Goal: Information Seeking & Learning: Learn about a topic

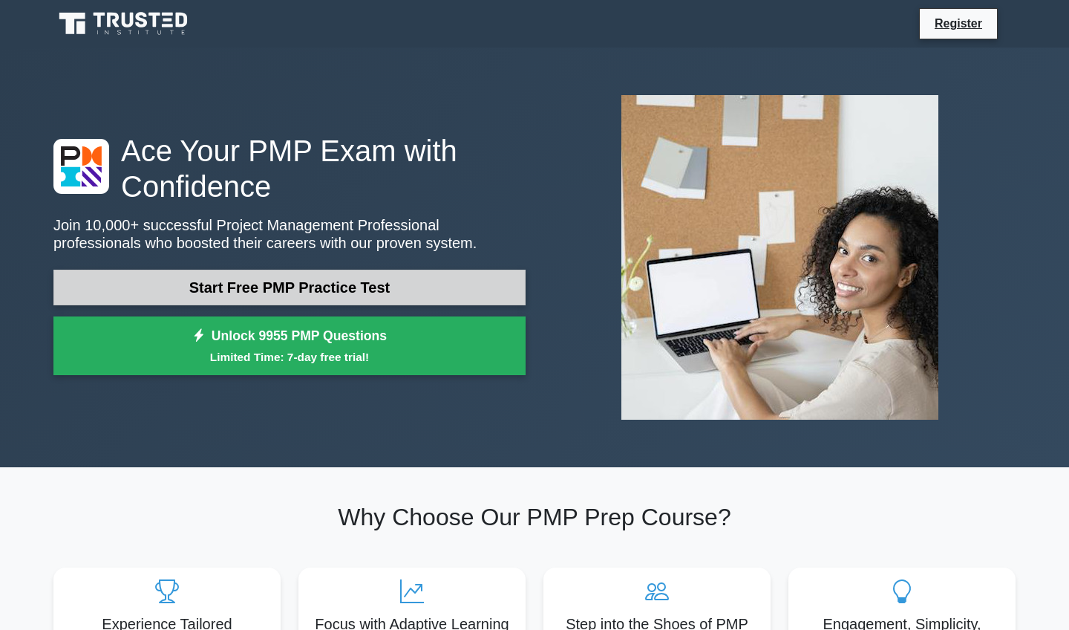
click at [301, 300] on link "Start Free PMP Practice Test" at bounding box center [289, 287] width 472 height 36
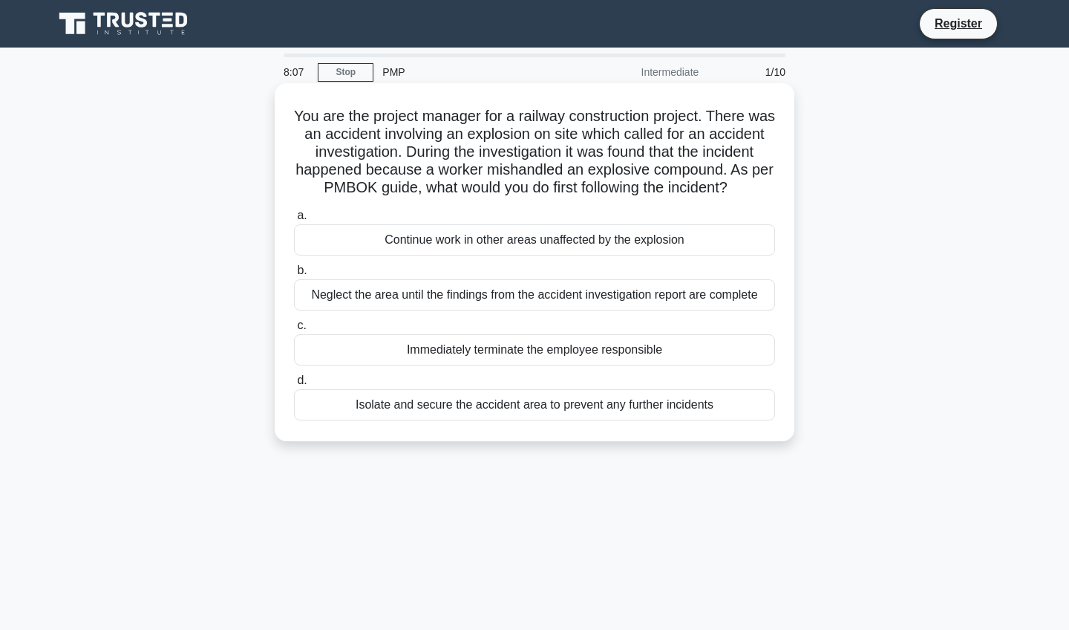
click at [386, 293] on div "Neglect the area until the findings from the accident investigation report are …" at bounding box center [534, 294] width 481 height 31
click at [294, 275] on input "b. Neglect the area until the findings from the accident investigation report a…" at bounding box center [294, 271] width 0 height 10
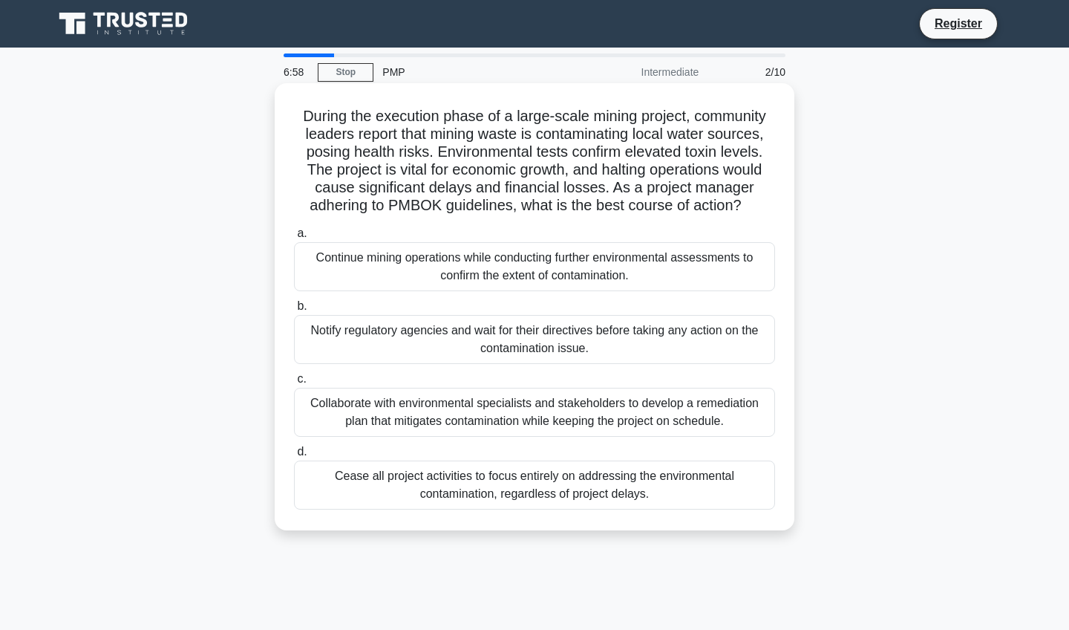
click at [408, 416] on div "Collaborate with environmental specialists and stakeholders to develop a remedi…" at bounding box center [534, 412] width 481 height 49
click at [294, 384] on input "c. Collaborate with environmental specialists and stakeholders to develop a rem…" at bounding box center [294, 379] width 0 height 10
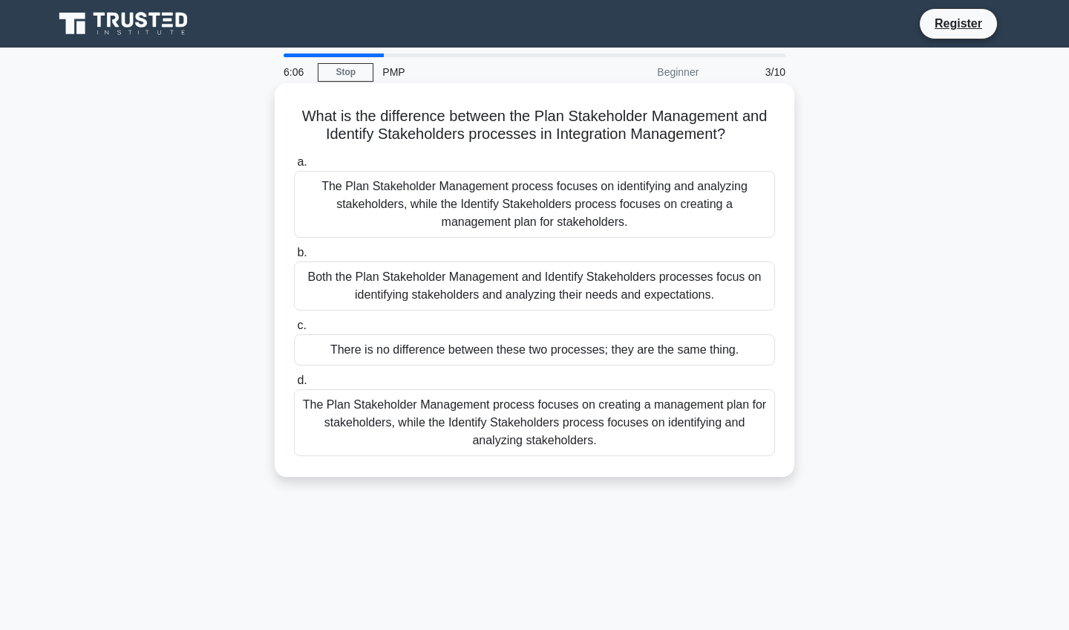
click at [381, 432] on div "The Plan Stakeholder Management process focuses on creating a management plan f…" at bounding box center [534, 422] width 481 height 67
click at [294, 385] on input "d. The Plan Stakeholder Management process focuses on creating a management pla…" at bounding box center [294, 381] width 0 height 10
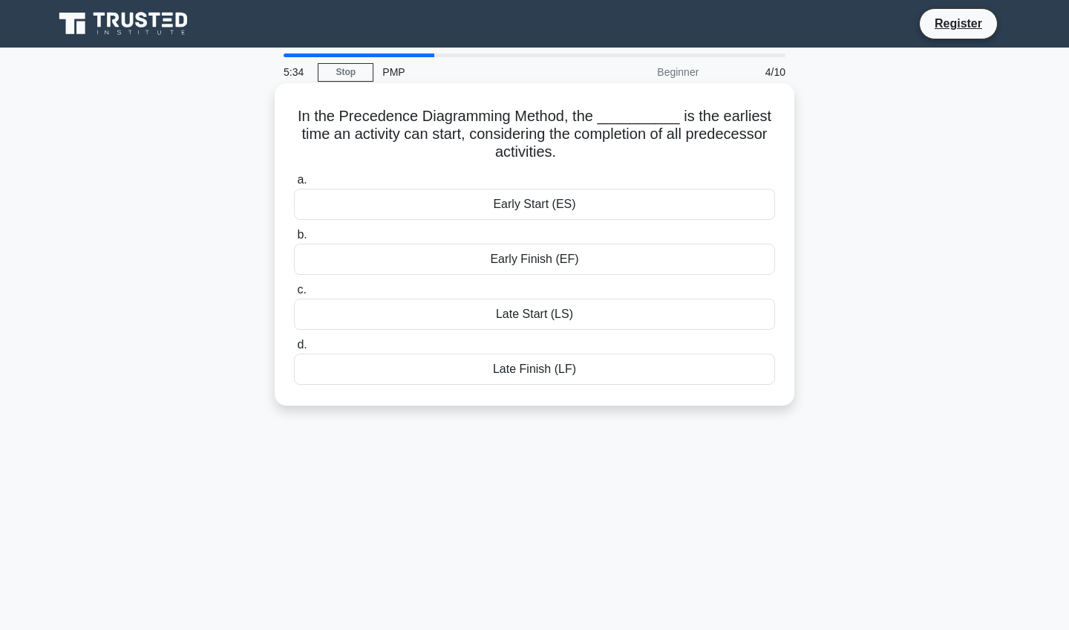
click at [546, 207] on div "Early Start (ES)" at bounding box center [534, 204] width 481 height 31
click at [294, 185] on input "a. Early Start (ES)" at bounding box center [294, 180] width 0 height 10
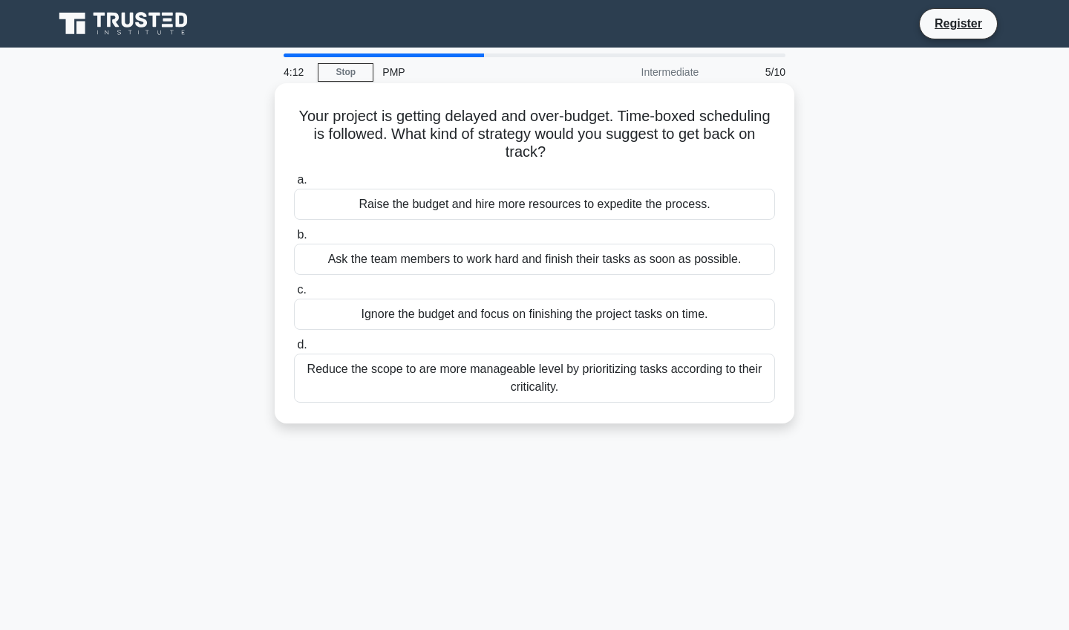
click at [521, 260] on div "Ask the team members to work hard and finish their tasks as soon as possible." at bounding box center [534, 258] width 481 height 31
click at [294, 240] on input "b. Ask the team members to work hard and finish their tasks as soon as possible." at bounding box center [294, 235] width 0 height 10
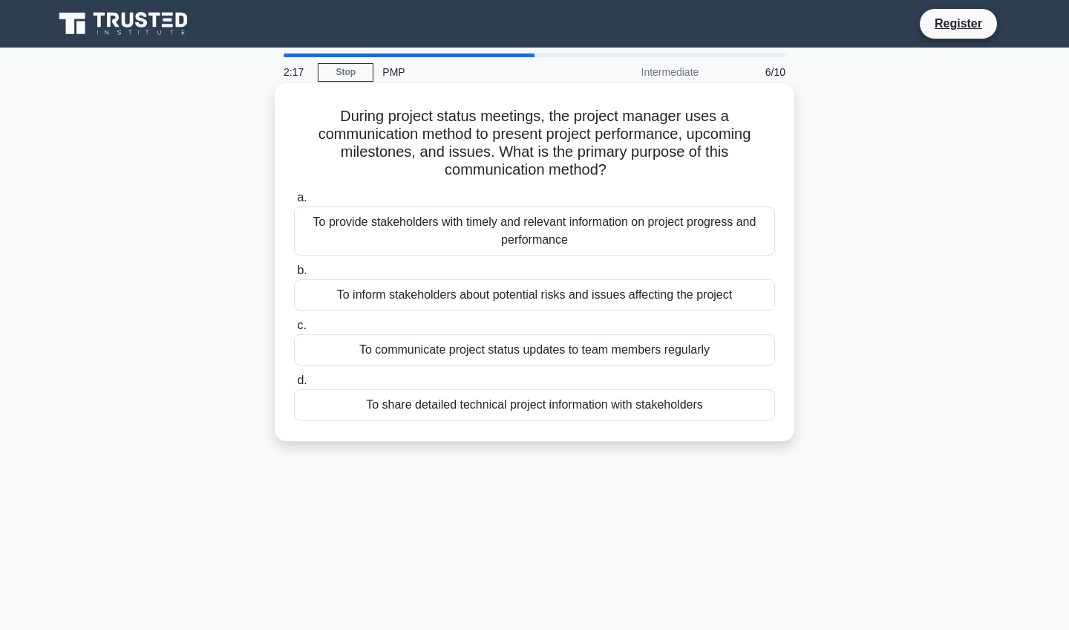
click at [558, 234] on div "To provide stakeholders with timely and relevant information on project progres…" at bounding box center [534, 230] width 481 height 49
click at [294, 203] on input "a. To provide stakeholders with timely and relevant information on project prog…" at bounding box center [294, 198] width 0 height 10
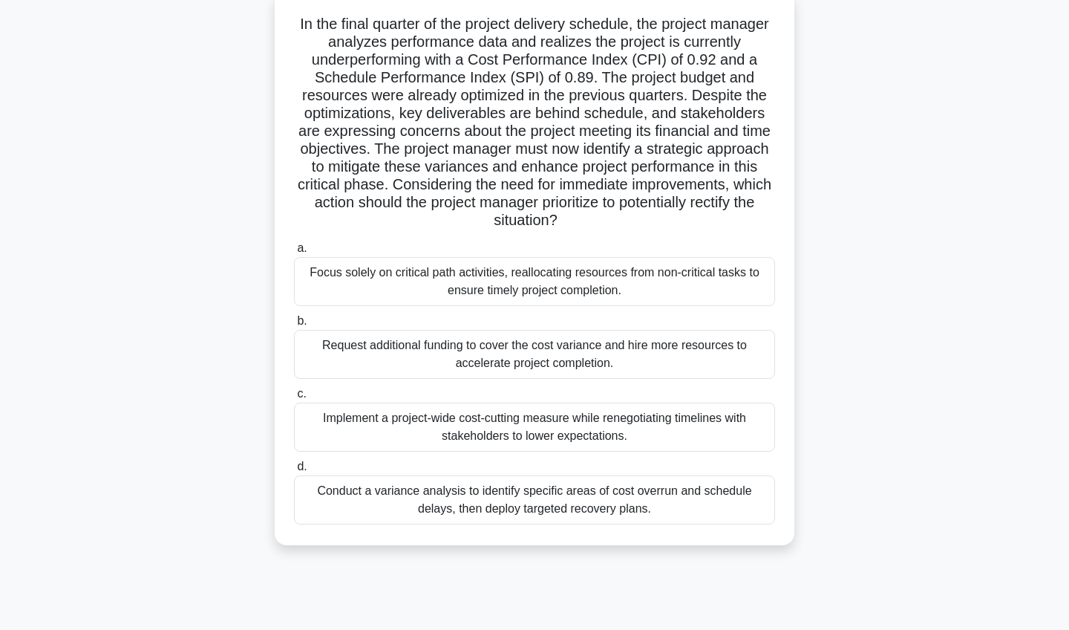
scroll to position [173, 0]
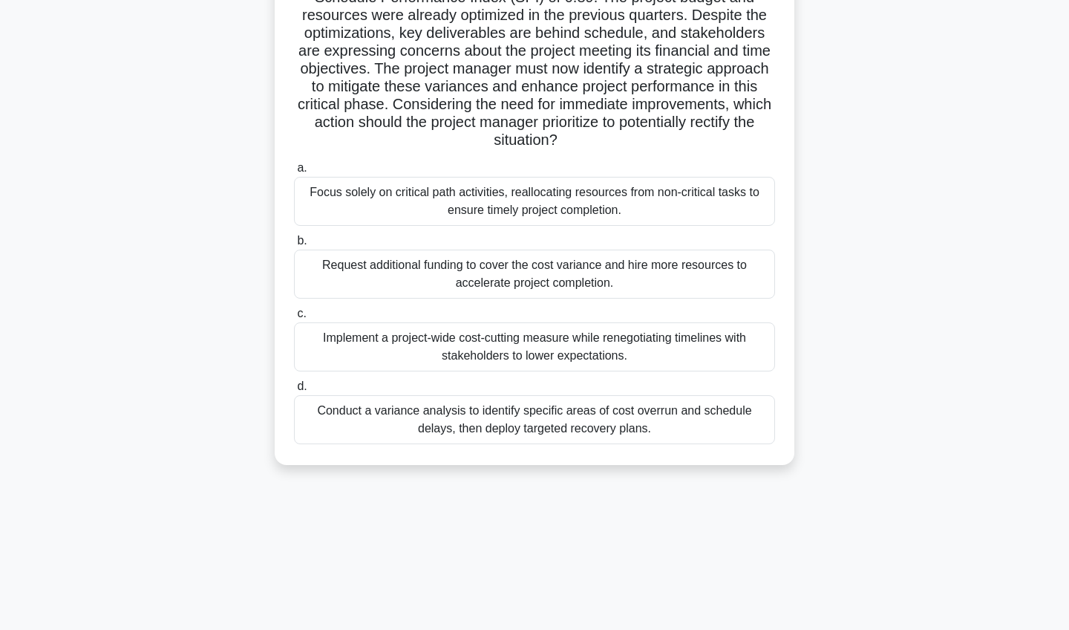
click at [537, 369] on div "Implement a project-wide cost-cutting measure while renegotiating timelines wit…" at bounding box center [534, 346] width 481 height 49
click at [294, 318] on input "c. Implement a project-wide cost-cutting measure while renegotiating timelines …" at bounding box center [294, 314] width 0 height 10
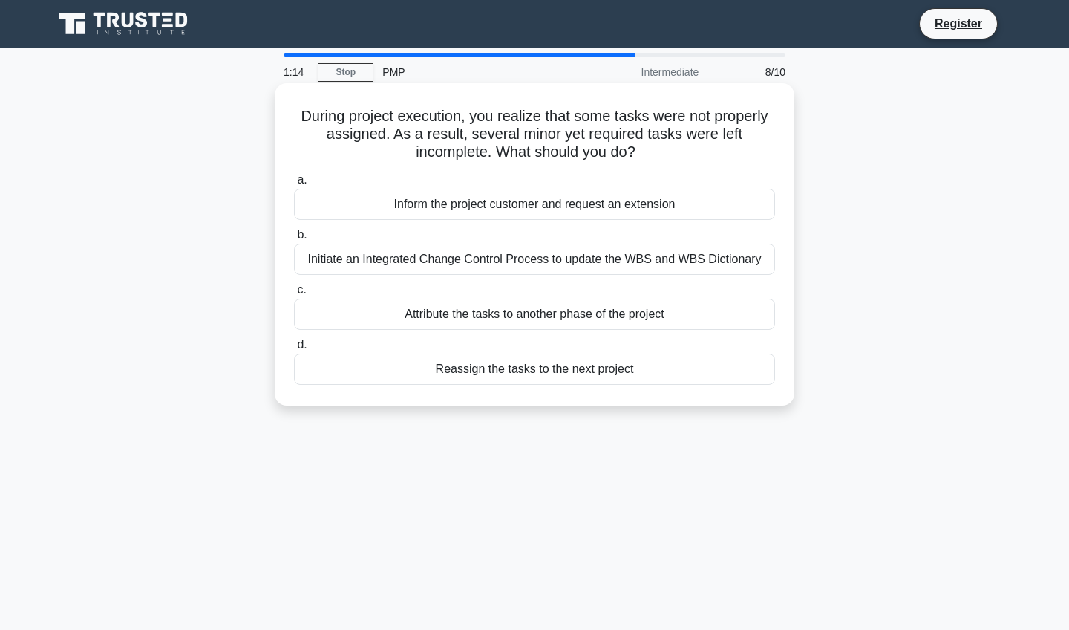
scroll to position [0, 0]
click at [507, 264] on div "Initiate an Integrated Change Control Process to update the WBS and WBS Diction…" at bounding box center [534, 258] width 481 height 31
click at [294, 240] on input "b. Initiate an Integrated Change Control Process to update the WBS and WBS Dict…" at bounding box center [294, 235] width 0 height 10
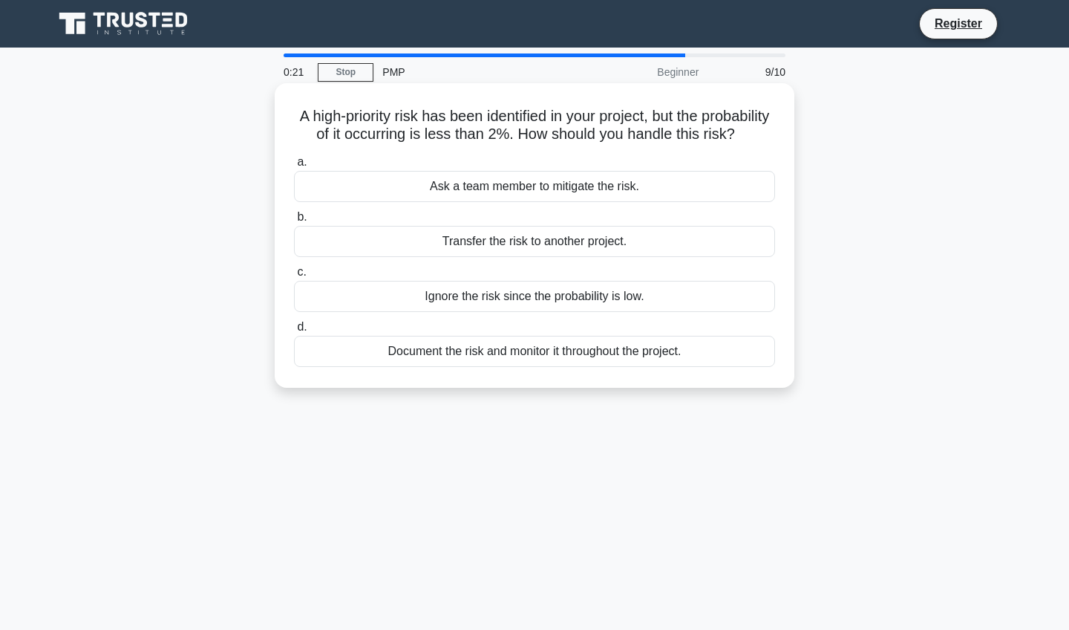
click at [480, 355] on div "Document the risk and monitor it throughout the project." at bounding box center [534, 351] width 481 height 31
click at [294, 332] on input "d. Document the risk and monitor it throughout the project." at bounding box center [294, 327] width 0 height 10
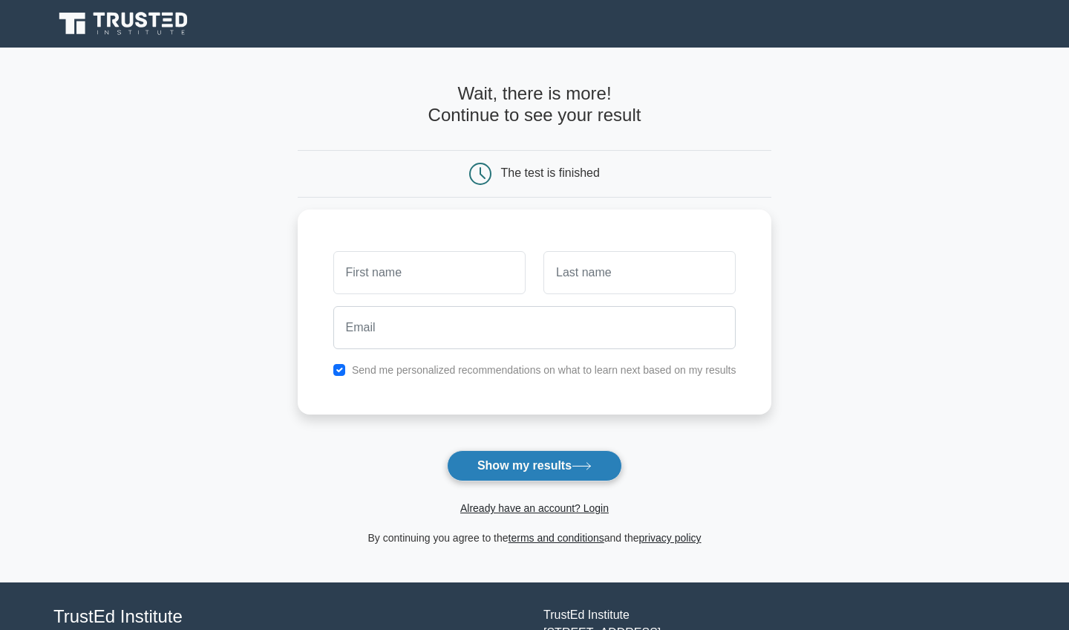
click at [527, 462] on button "Show my results" at bounding box center [534, 465] width 175 height 31
click at [337, 370] on input "checkbox" at bounding box center [339, 366] width 12 height 12
checkbox input "false"
click at [529, 174] on div "The test is finished" at bounding box center [550, 172] width 99 height 13
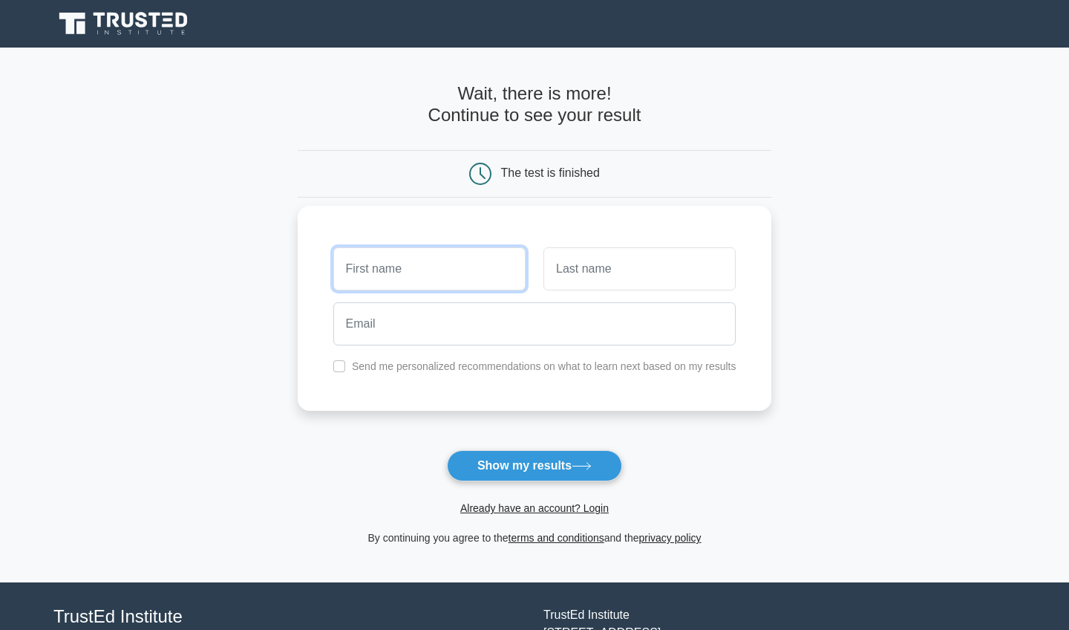
click at [448, 258] on input "text" at bounding box center [429, 268] width 192 height 43
type input "s"
type input "[PERSON_NAME]"
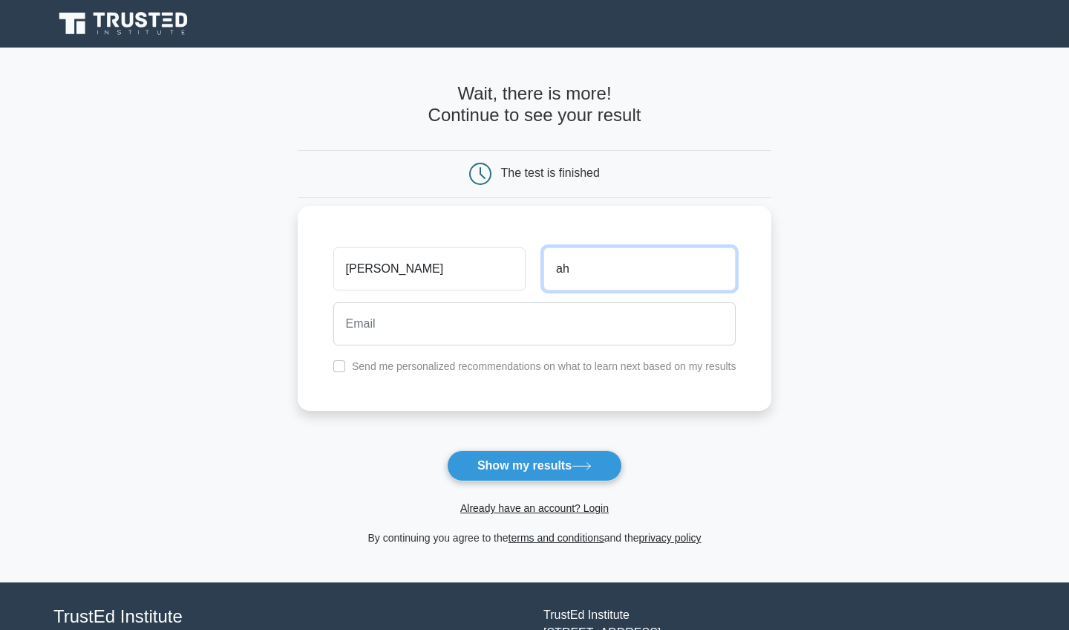
type input "a"
type input "lain"
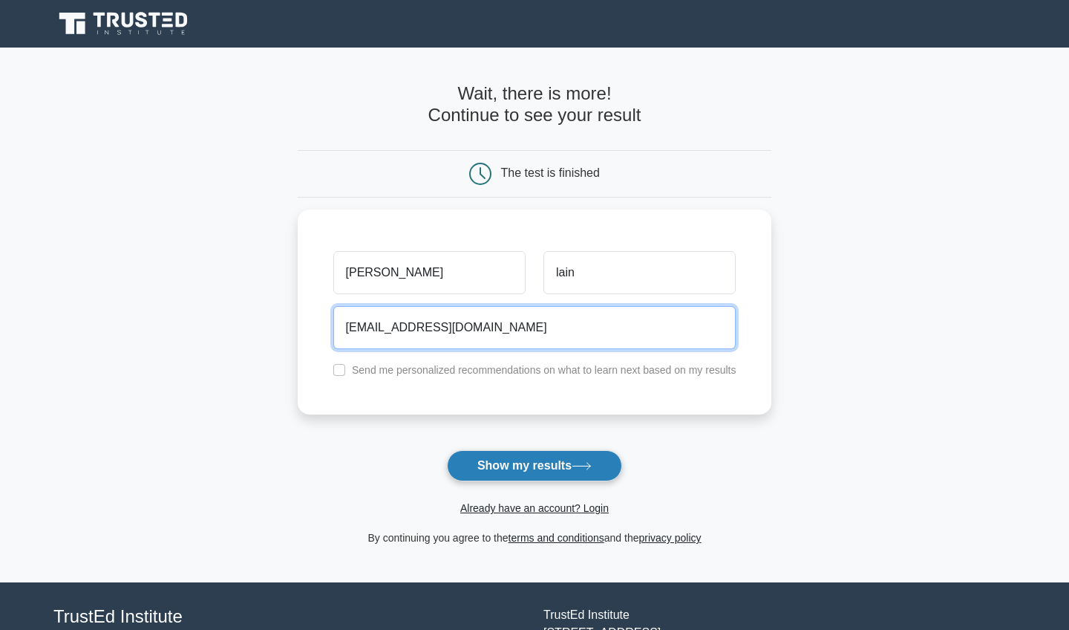
type input "[EMAIL_ADDRESS][DOMAIN_NAME]"
click at [457, 480] on button "Show my results" at bounding box center [534, 465] width 175 height 31
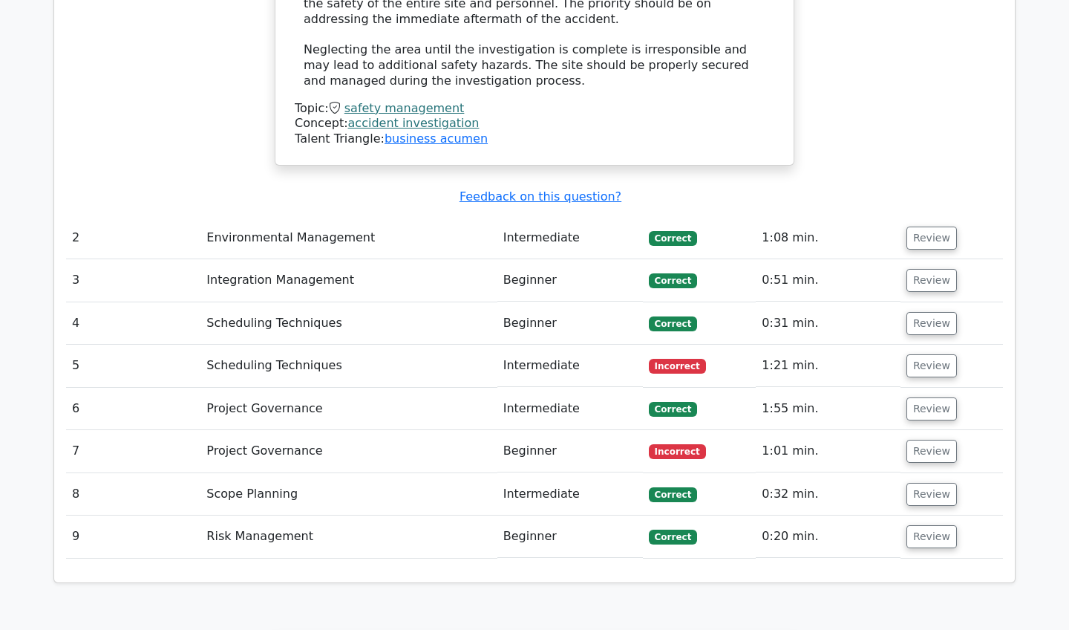
scroll to position [1978, 0]
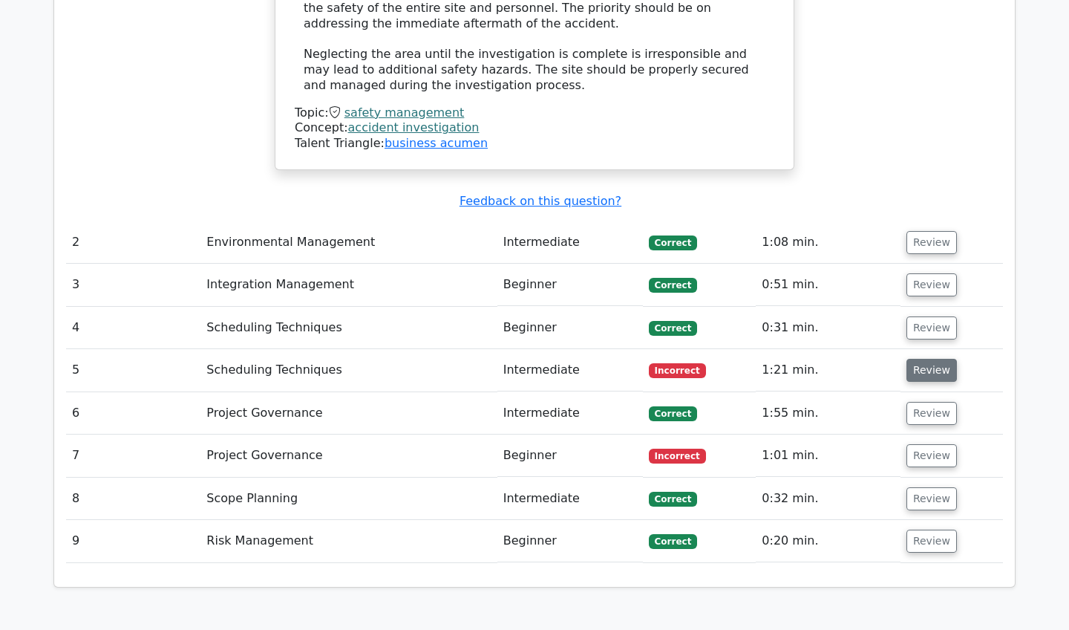
click at [938, 359] on button "Review" at bounding box center [931, 370] width 50 height 23
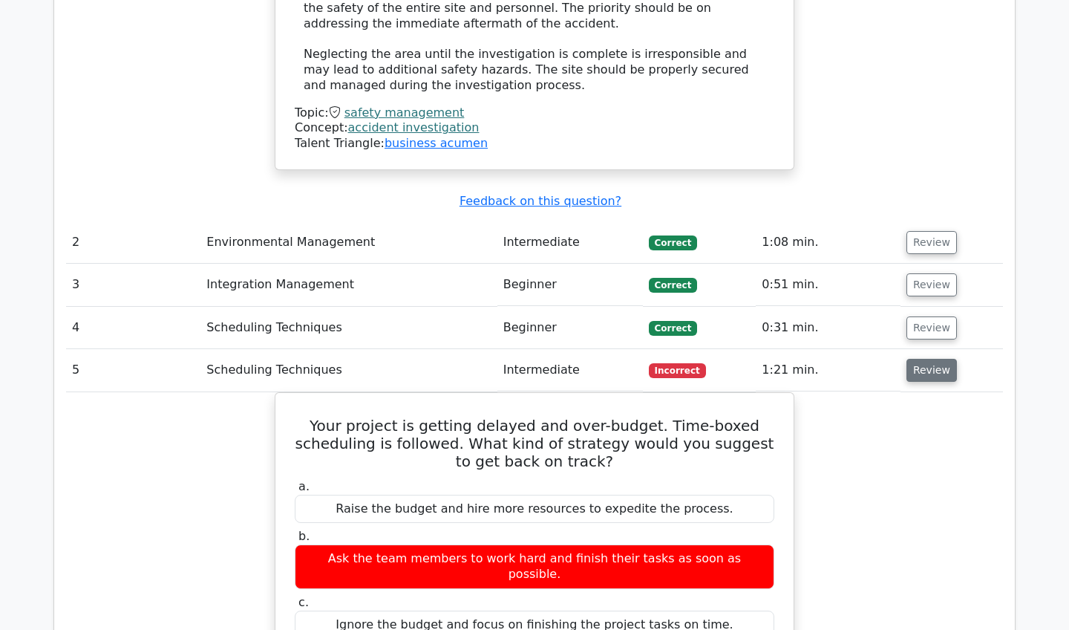
click at [938, 359] on button "Review" at bounding box center [931, 370] width 50 height 23
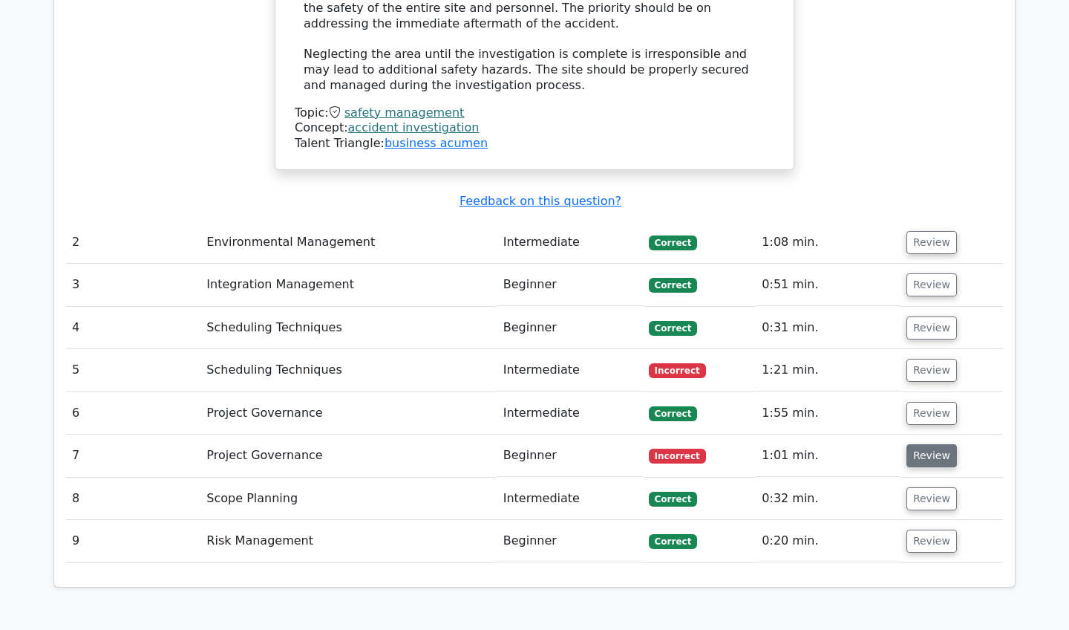
click at [923, 444] on button "Review" at bounding box center [931, 455] width 50 height 23
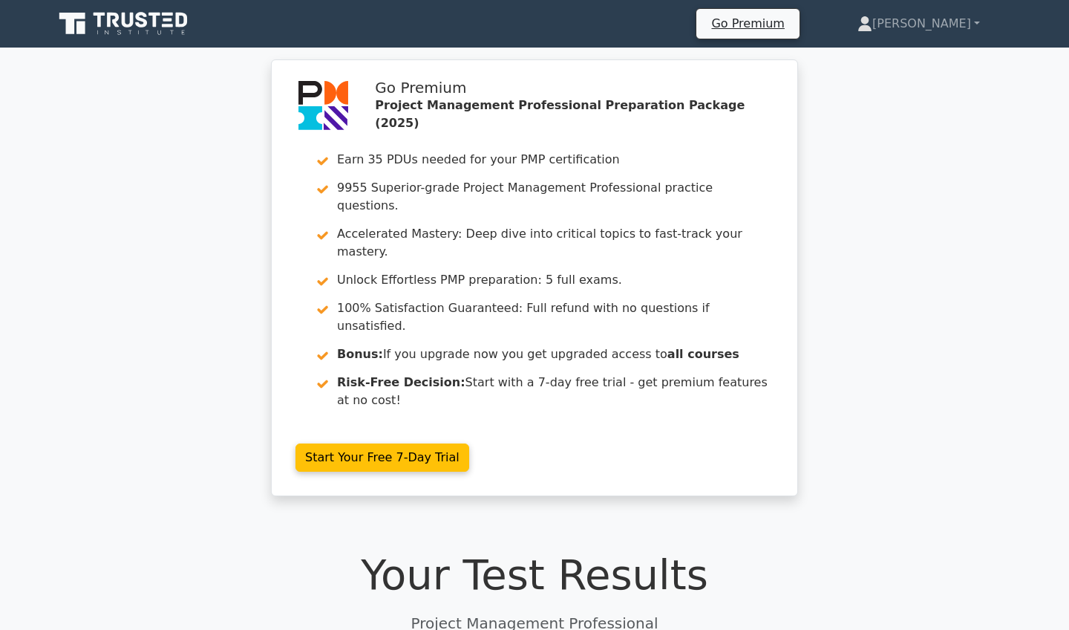
scroll to position [0, 0]
